Goal: Task Accomplishment & Management: Manage account settings

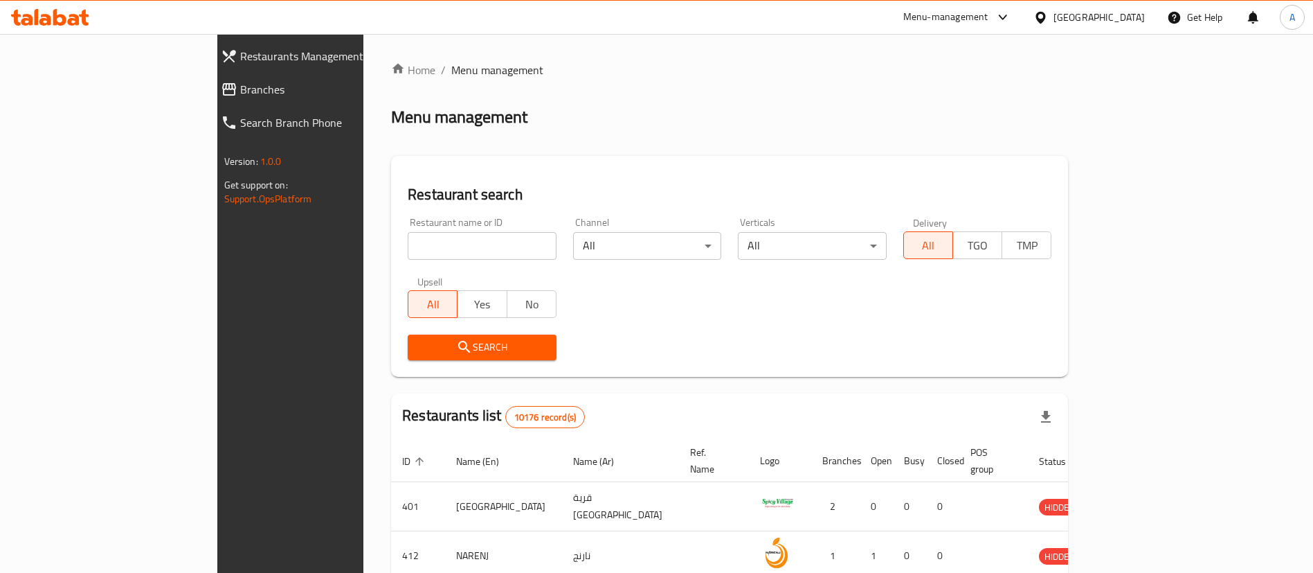
click at [1068, 163] on div "Restaurant search Restaurant name or ID Restaurant name or ID Channel All ​ Ver…" at bounding box center [729, 266] width 677 height 221
click at [408, 244] on input "search" at bounding box center [482, 246] width 149 height 28
paste input "Behind Clean Pro Laundary, from the left side. Al Khoudh 6"
type input "Behind Clean Pro Laundary, from the left side. Al Khoudh 6"
paste input "Sultans Of Biryani"
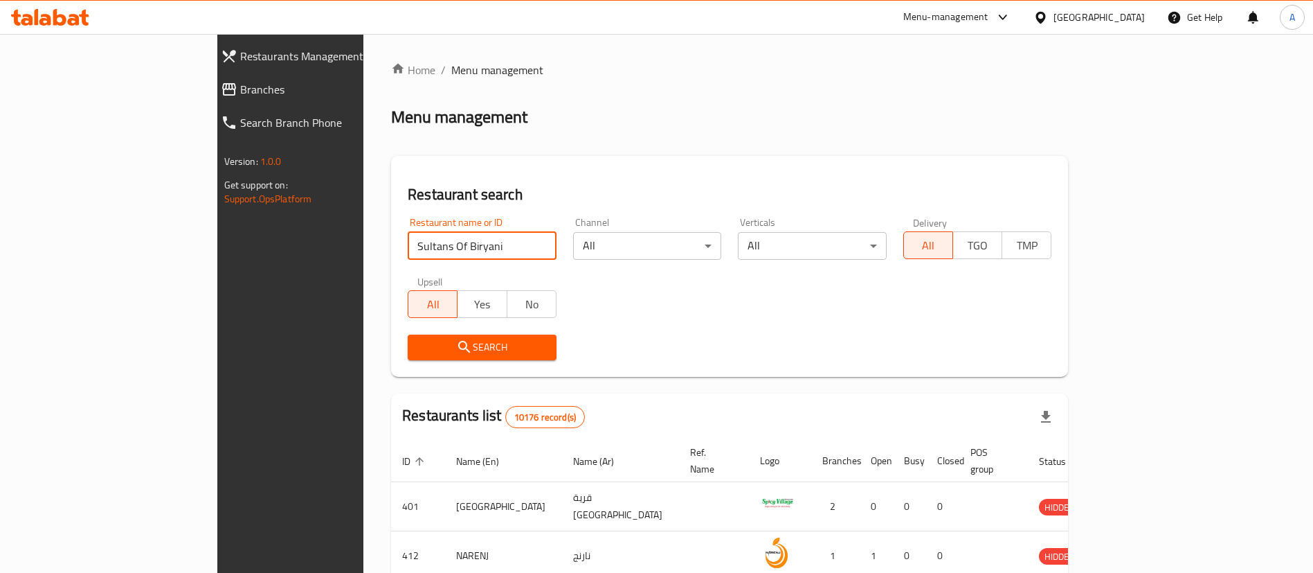
type input "Sultans Of Biryani"
click button "Search" at bounding box center [482, 347] width 149 height 26
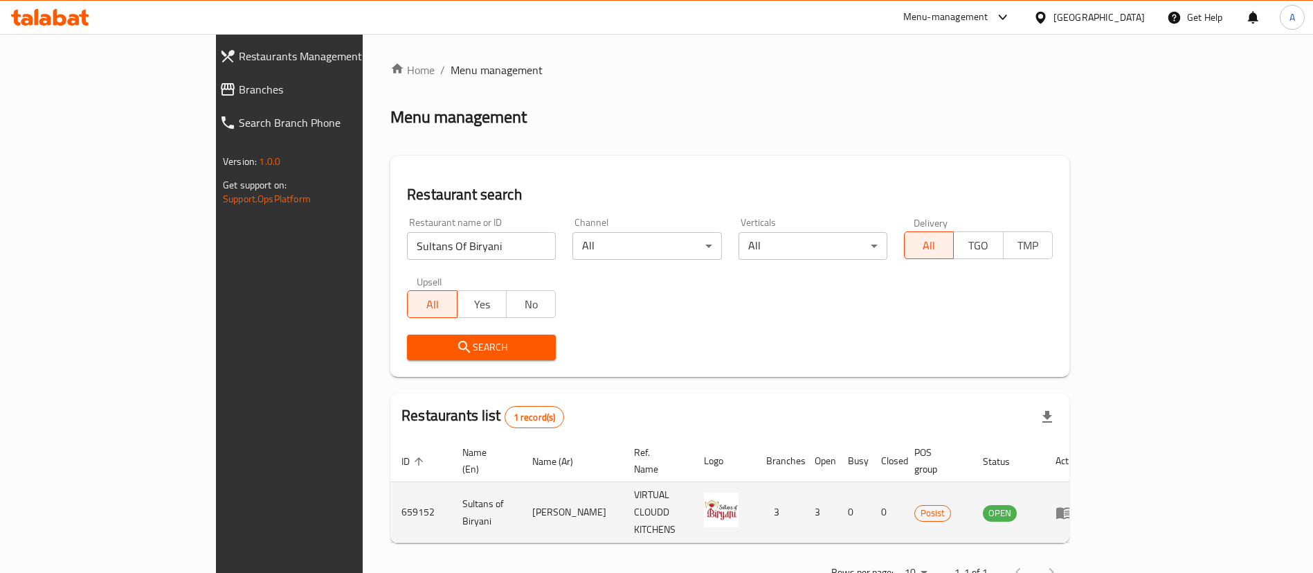
click at [1092, 494] on td "enhanced table" at bounding box center [1069, 512] width 48 height 61
click at [1072, 504] on icon "enhanced table" at bounding box center [1064, 512] width 17 height 17
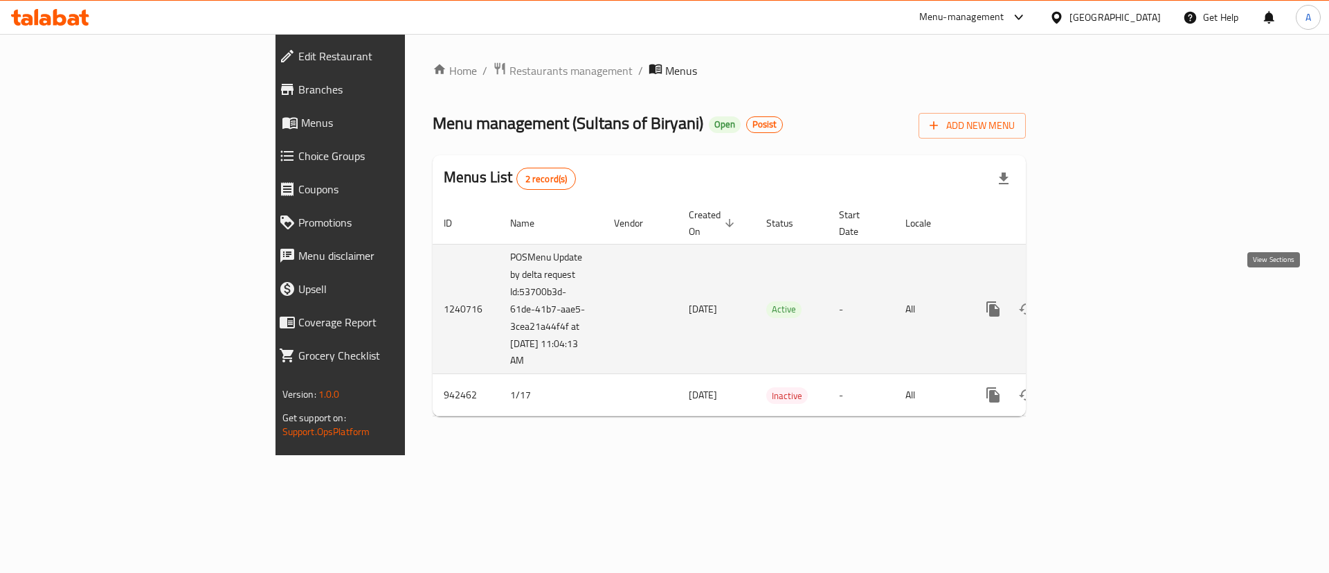
click at [1110, 297] on link "enhanced table" at bounding box center [1093, 308] width 33 height 33
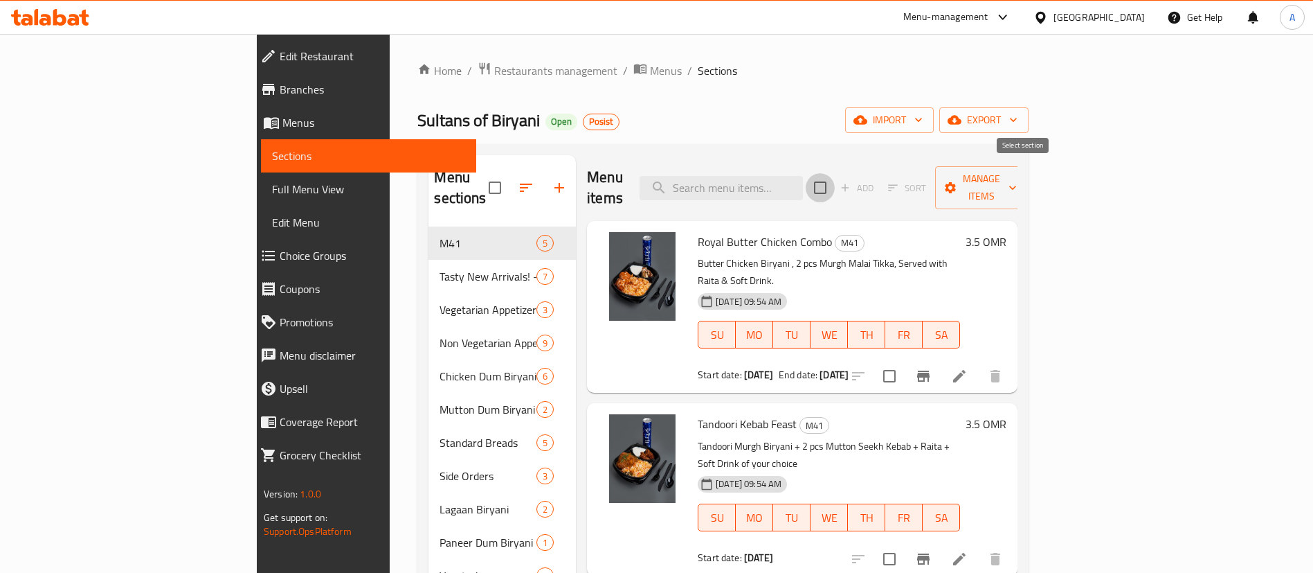
click at [835, 179] on input "checkbox" at bounding box center [820, 187] width 29 height 29
checkbox input "true"
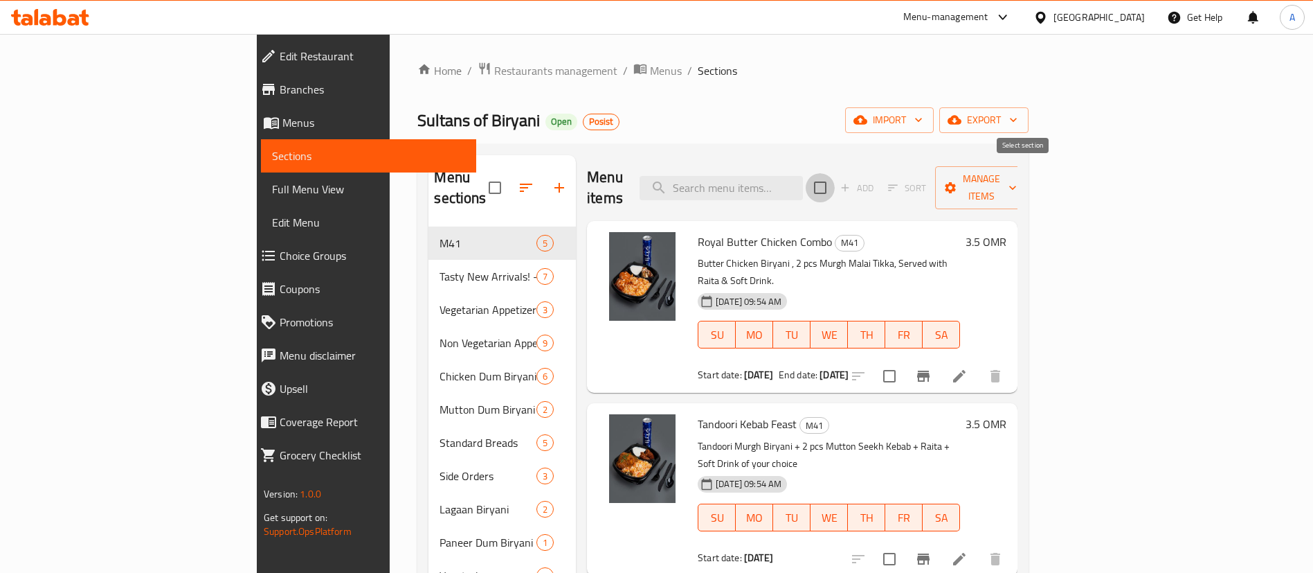
checkbox input "true"
click at [1017, 181] on span "Manage items" at bounding box center [981, 187] width 71 height 35
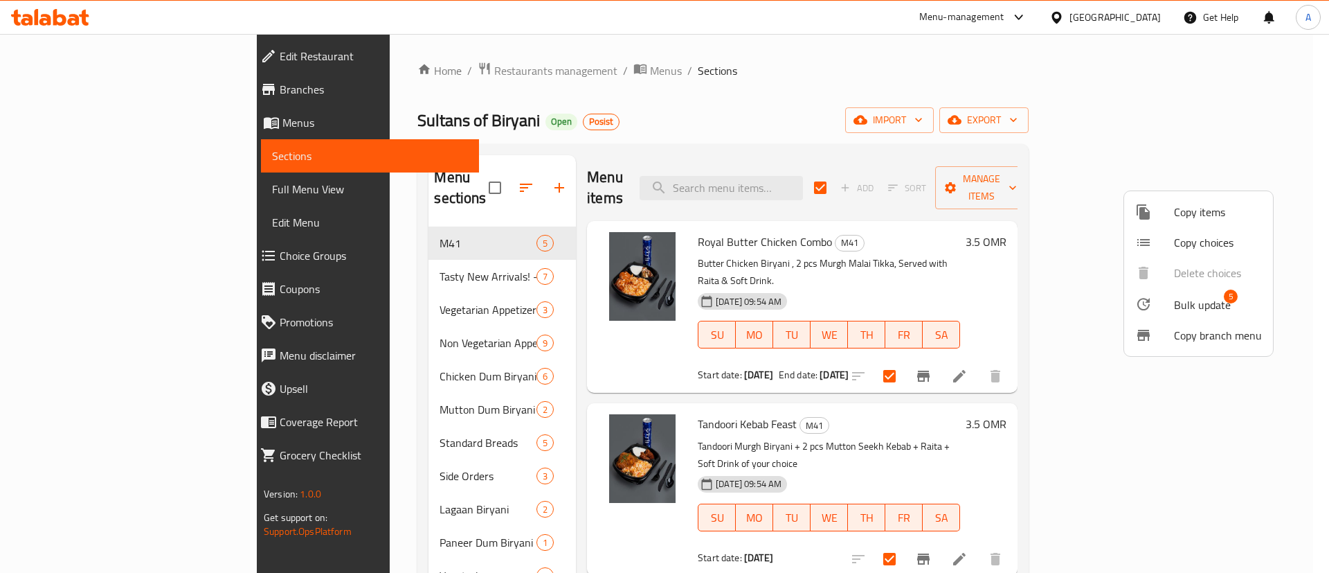
click at [1160, 313] on li "Bulk update 5" at bounding box center [1198, 304] width 149 height 32
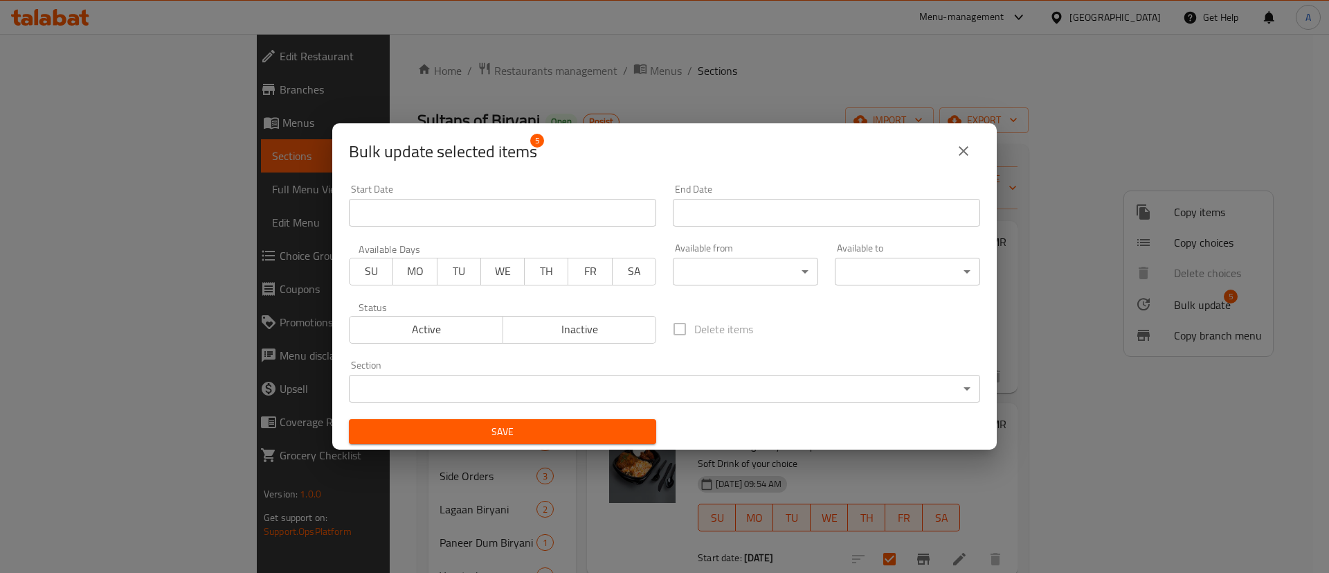
click at [434, 304] on div "Active Inactive" at bounding box center [502, 323] width 307 height 42
drag, startPoint x: 438, startPoint y: 323, endPoint x: 452, endPoint y: 343, distance: 24.8
click at [438, 323] on span "Active" at bounding box center [426, 329] width 143 height 20
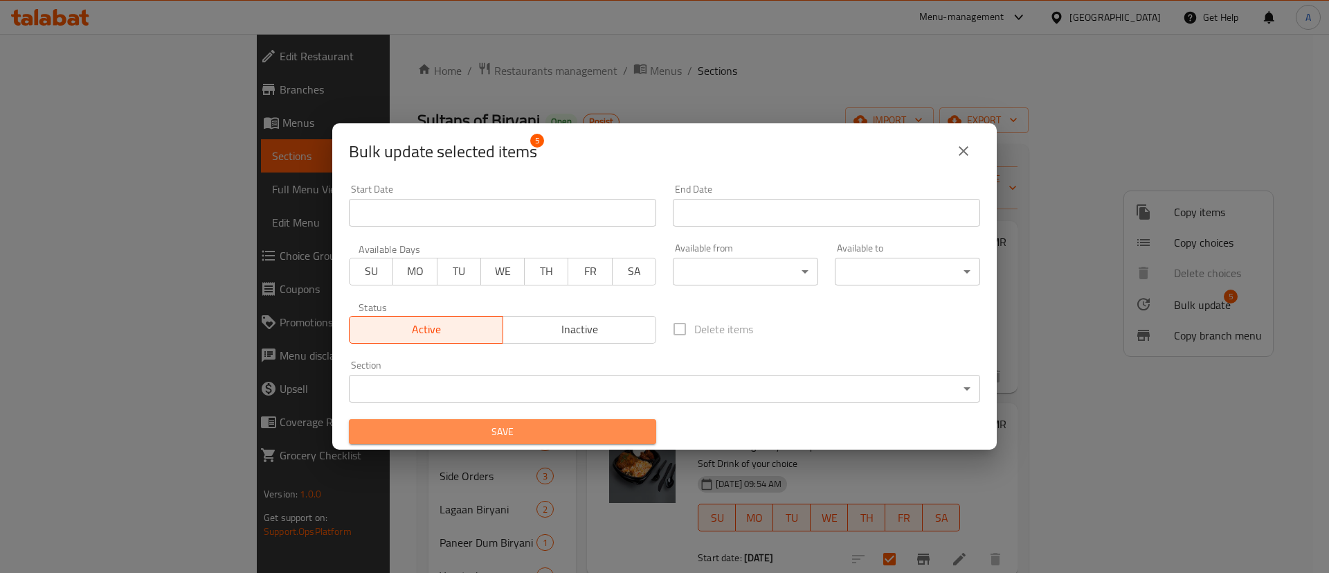
click at [532, 429] on span "Save" at bounding box center [502, 431] width 285 height 17
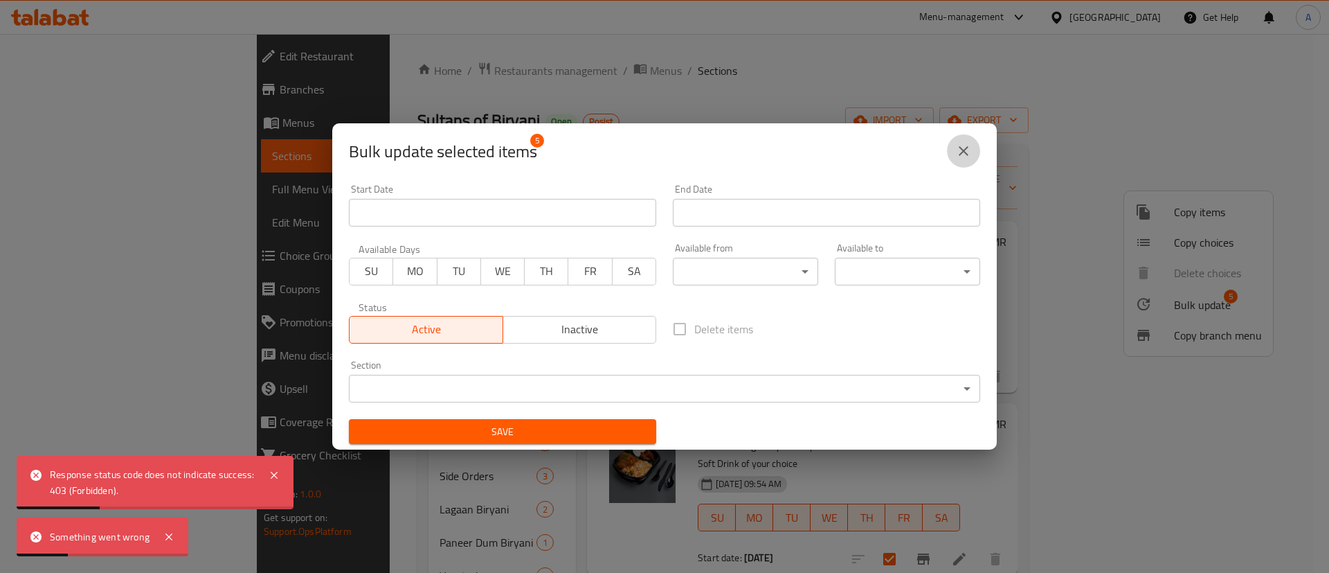
click at [969, 146] on icon "close" at bounding box center [963, 151] width 17 height 17
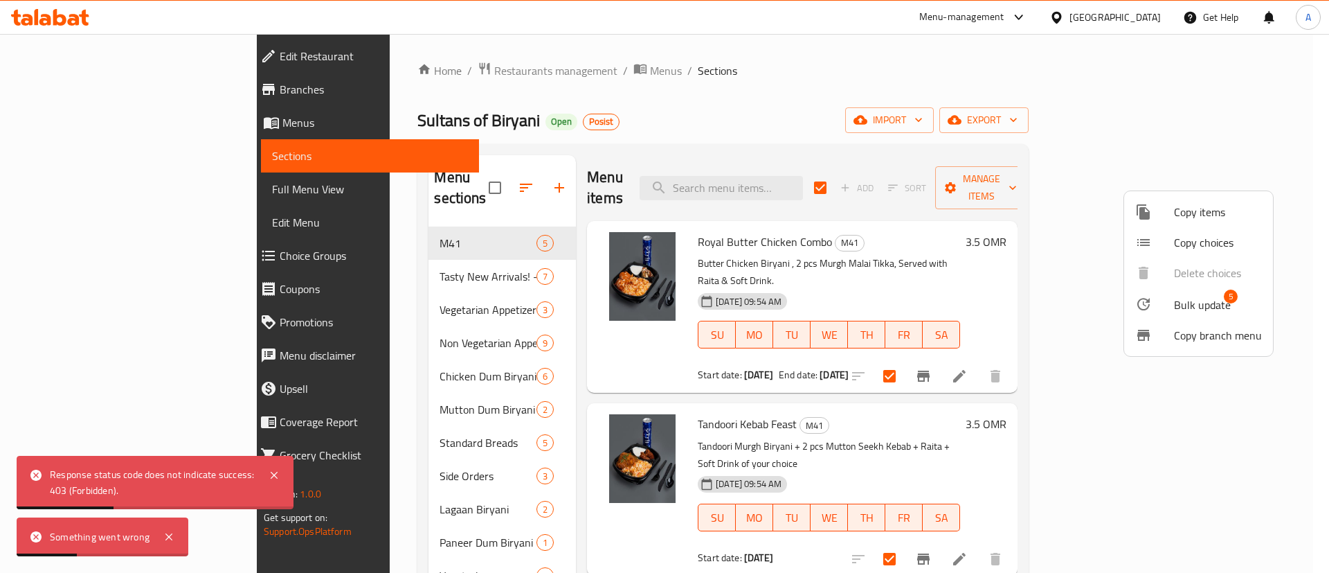
click at [970, 115] on div at bounding box center [664, 286] width 1329 height 573
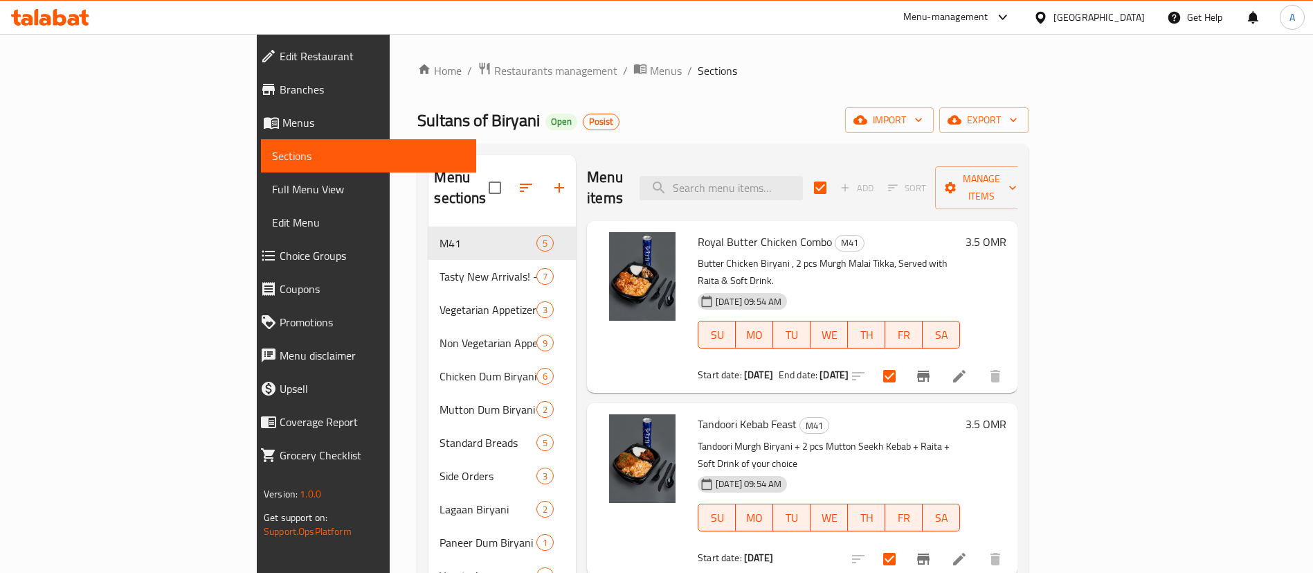
click at [257, 549] on div "Edit Restaurant Branches Menus Sections Full Menu View Edit Menu Choice Groups …" at bounding box center [366, 320] width 219 height 573
click at [1056, 54] on div "Home / Restaurants management / Menus / Sections Sultans of Biryani Open Posist…" at bounding box center [723, 418] width 667 height 768
